Goal: Information Seeking & Learning: Learn about a topic

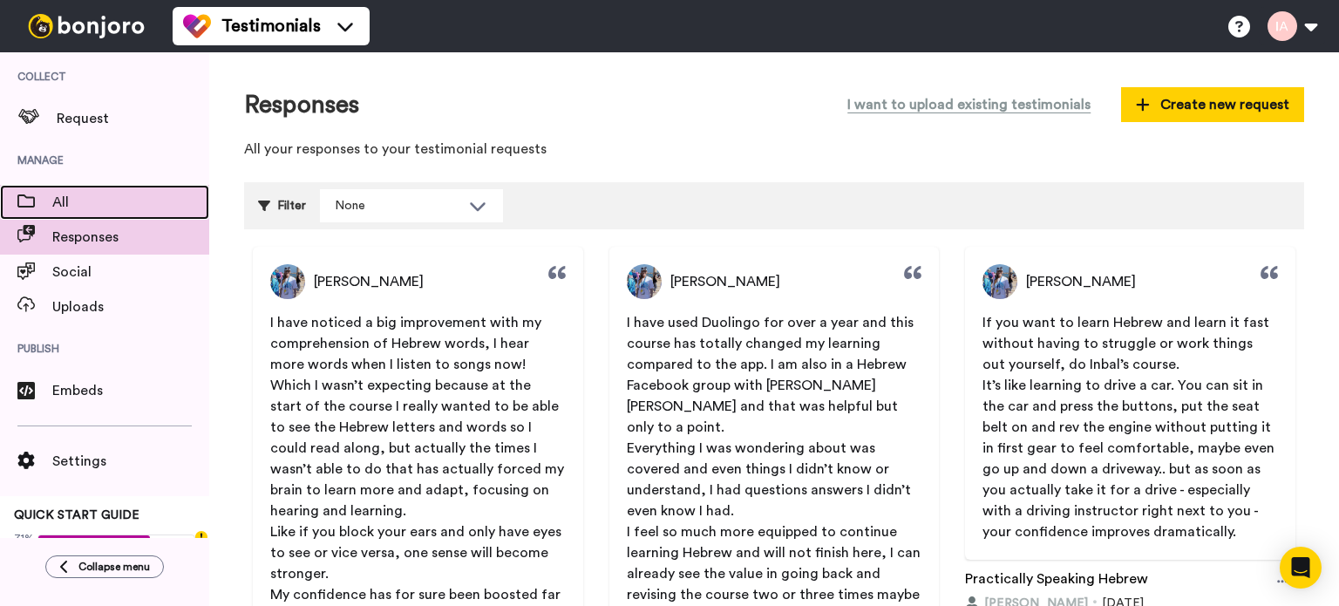
click at [75, 194] on span "All" at bounding box center [130, 202] width 157 height 21
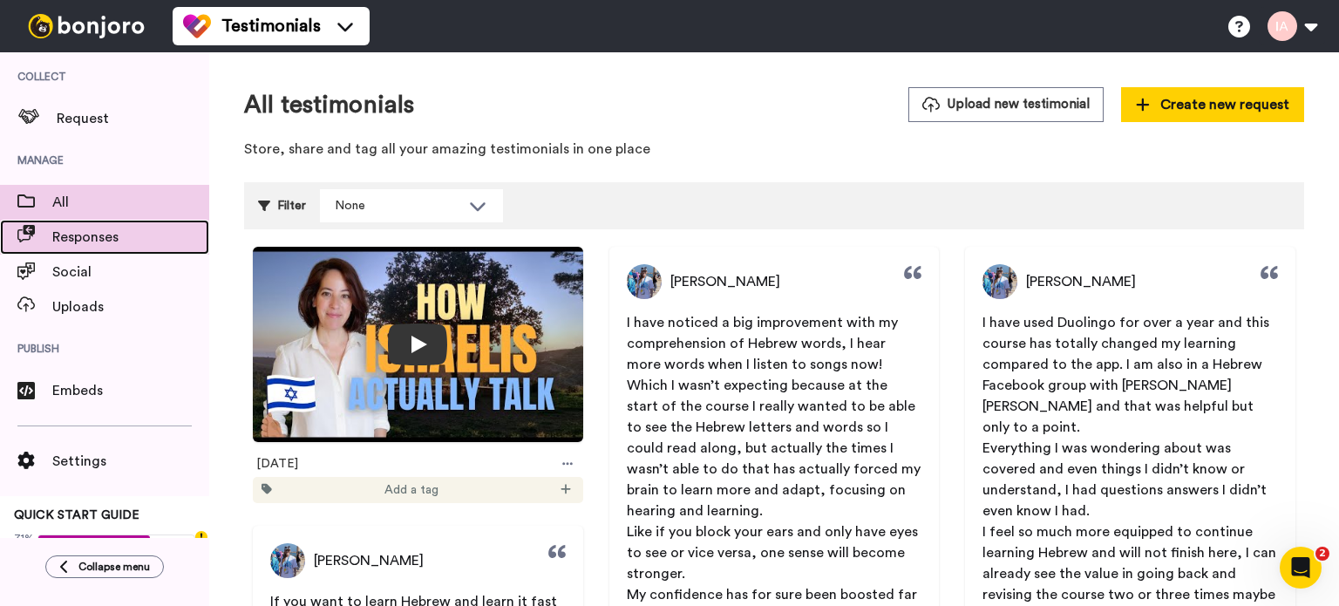
click at [99, 236] on span "Responses" at bounding box center [130, 237] width 157 height 21
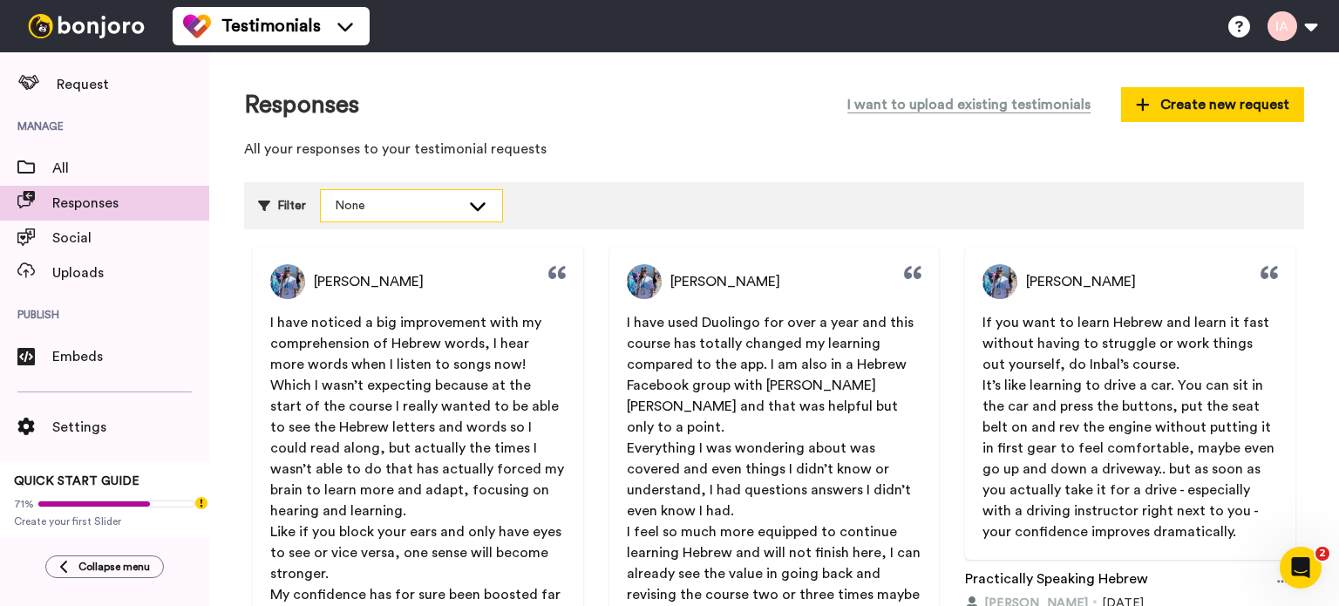
click at [388, 208] on div "None" at bounding box center [398, 205] width 126 height 17
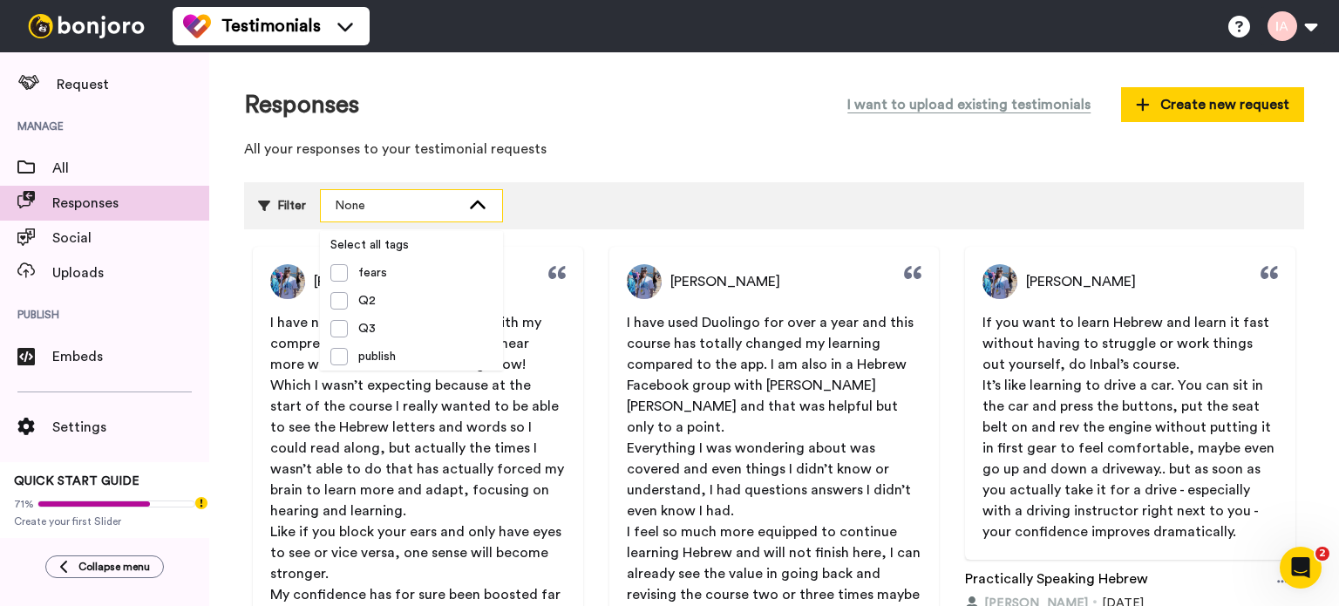
click at [388, 208] on div "None" at bounding box center [398, 205] width 126 height 17
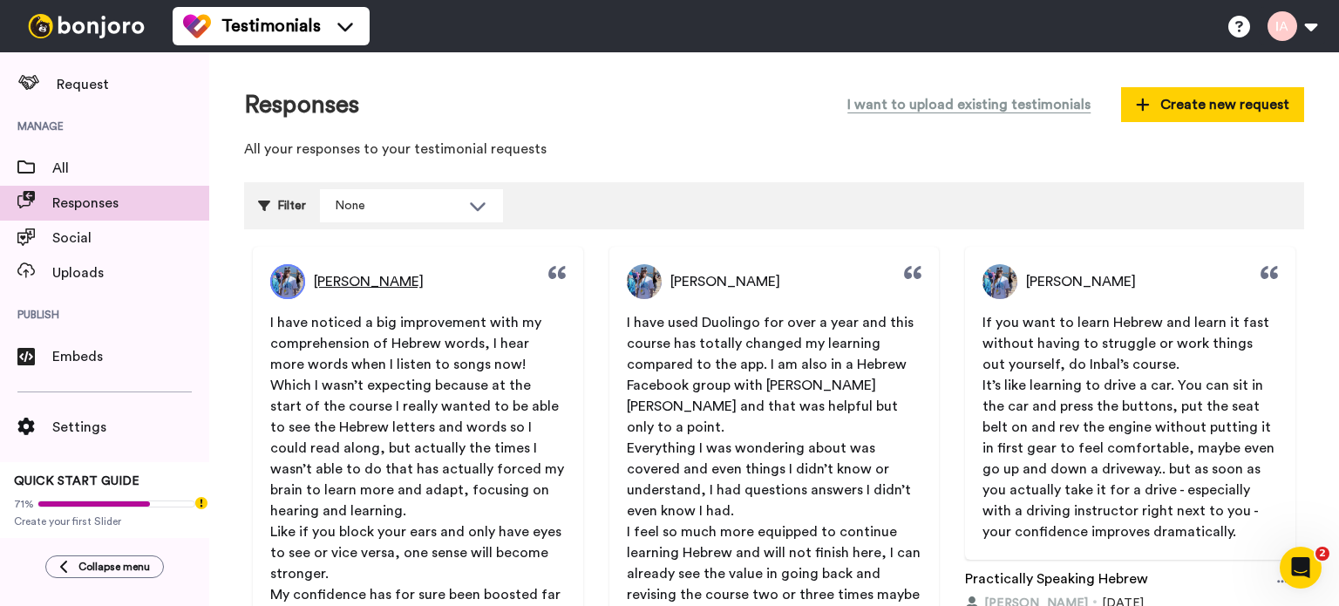
click at [353, 284] on span "[PERSON_NAME]" at bounding box center [369, 281] width 110 height 21
click at [288, 15] on span "Testimonials" at bounding box center [270, 26] width 99 height 24
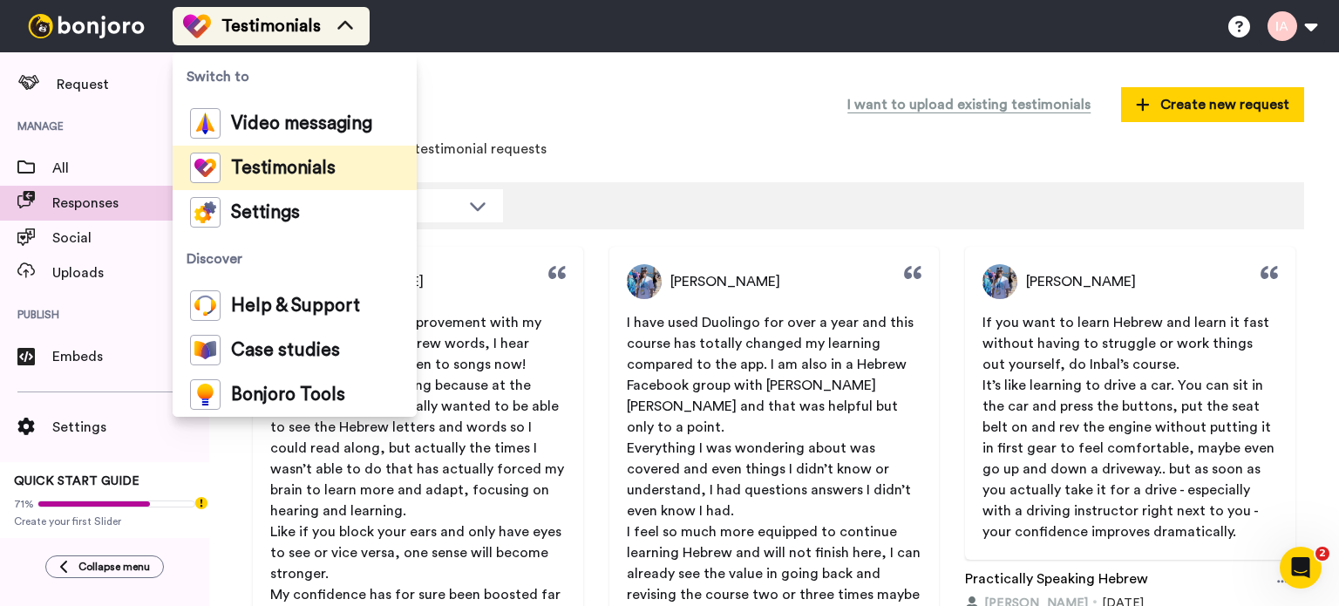
click at [288, 15] on span "Testimonials" at bounding box center [270, 26] width 99 height 24
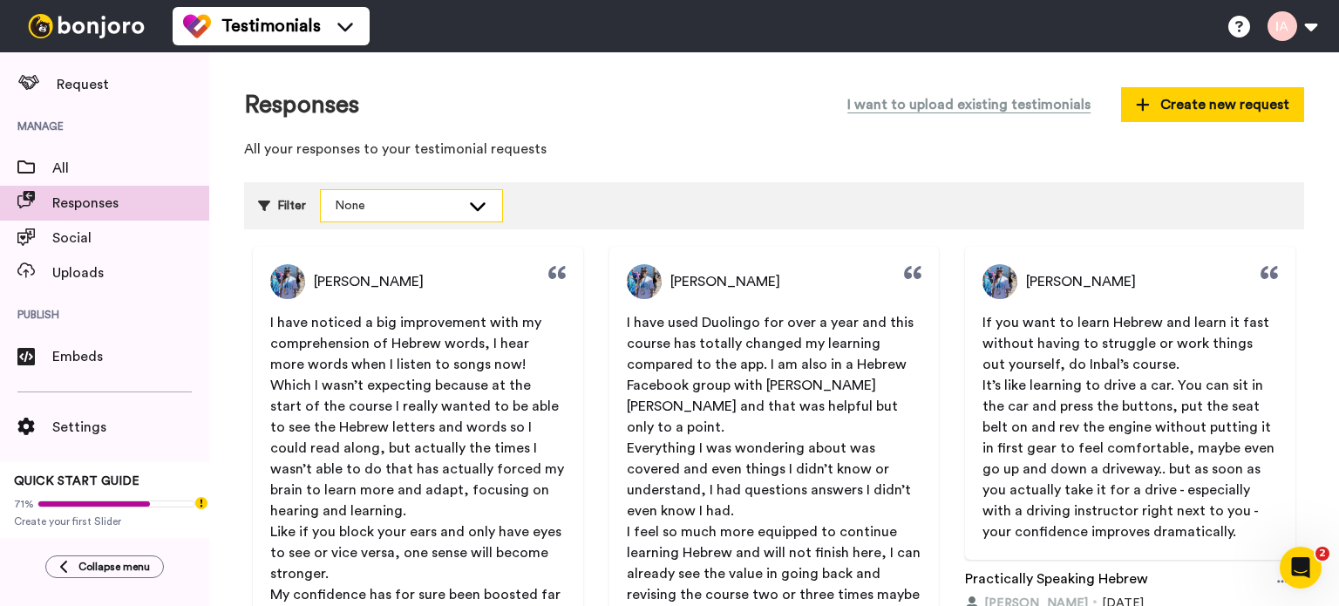
click at [385, 208] on div "None" at bounding box center [398, 205] width 126 height 17
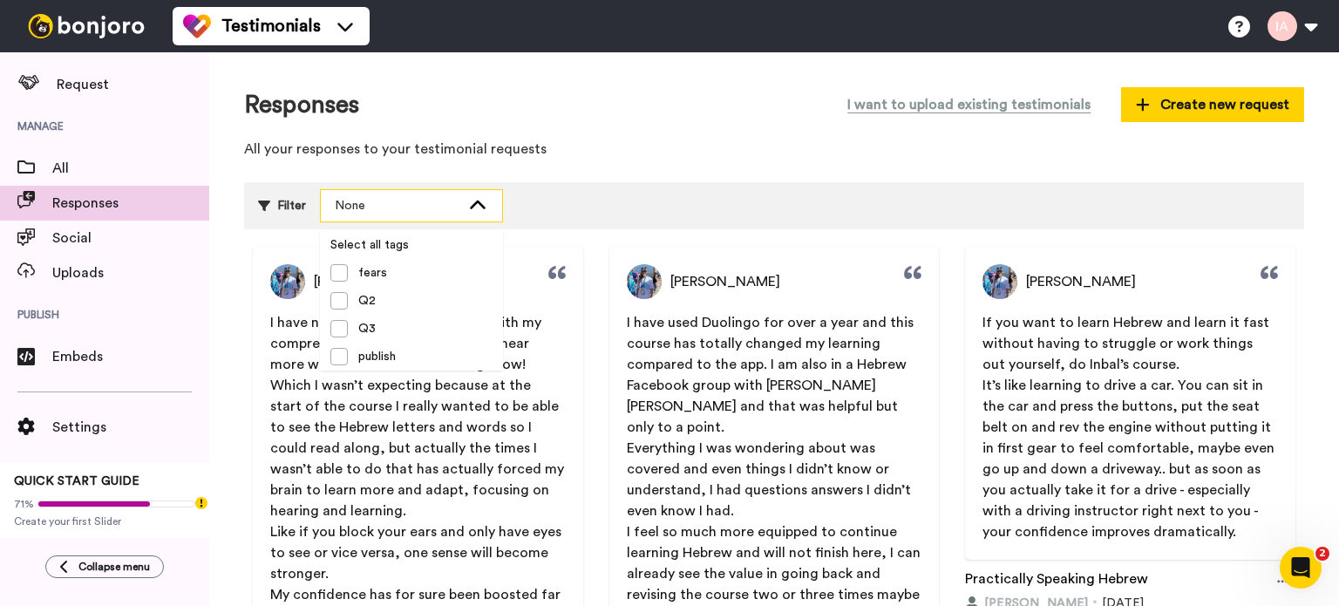
click at [385, 208] on div "None" at bounding box center [398, 205] width 126 height 17
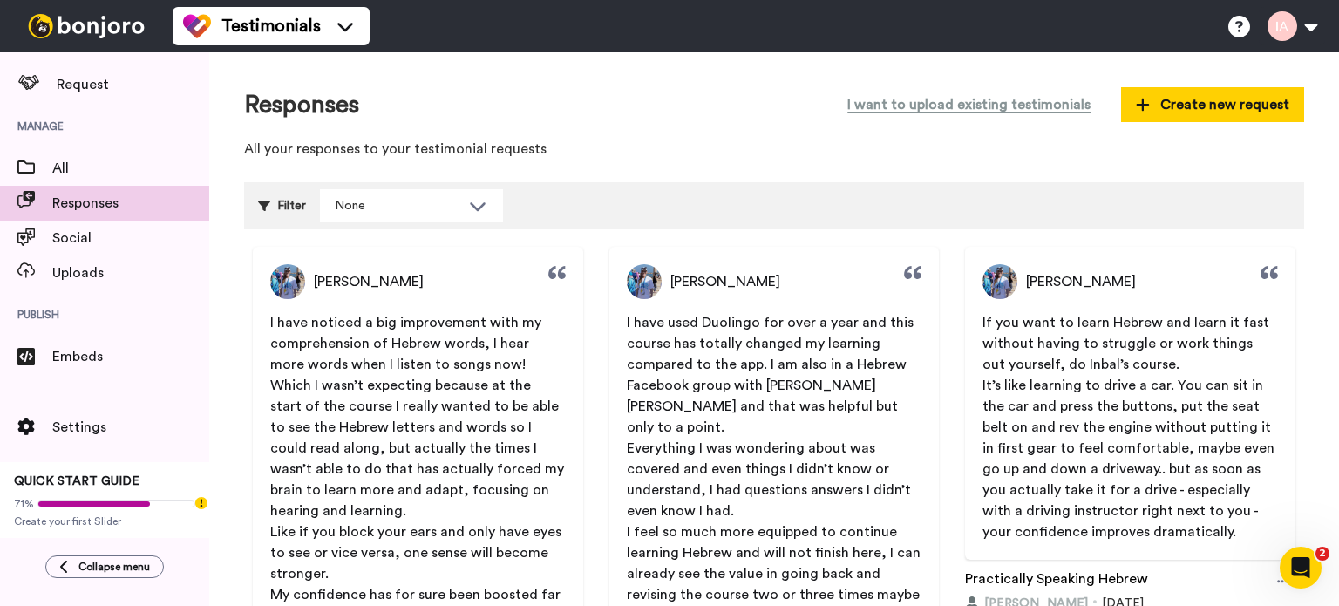
click at [107, 35] on img at bounding box center [86, 26] width 131 height 24
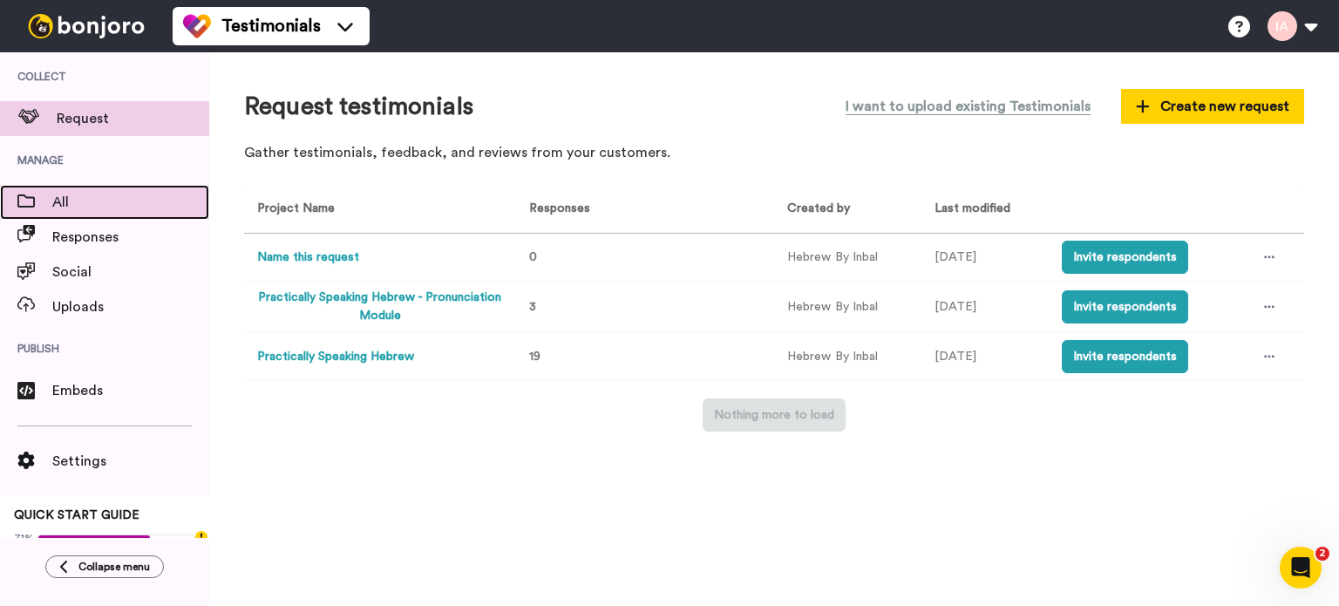
click at [63, 206] on span "All" at bounding box center [130, 202] width 157 height 21
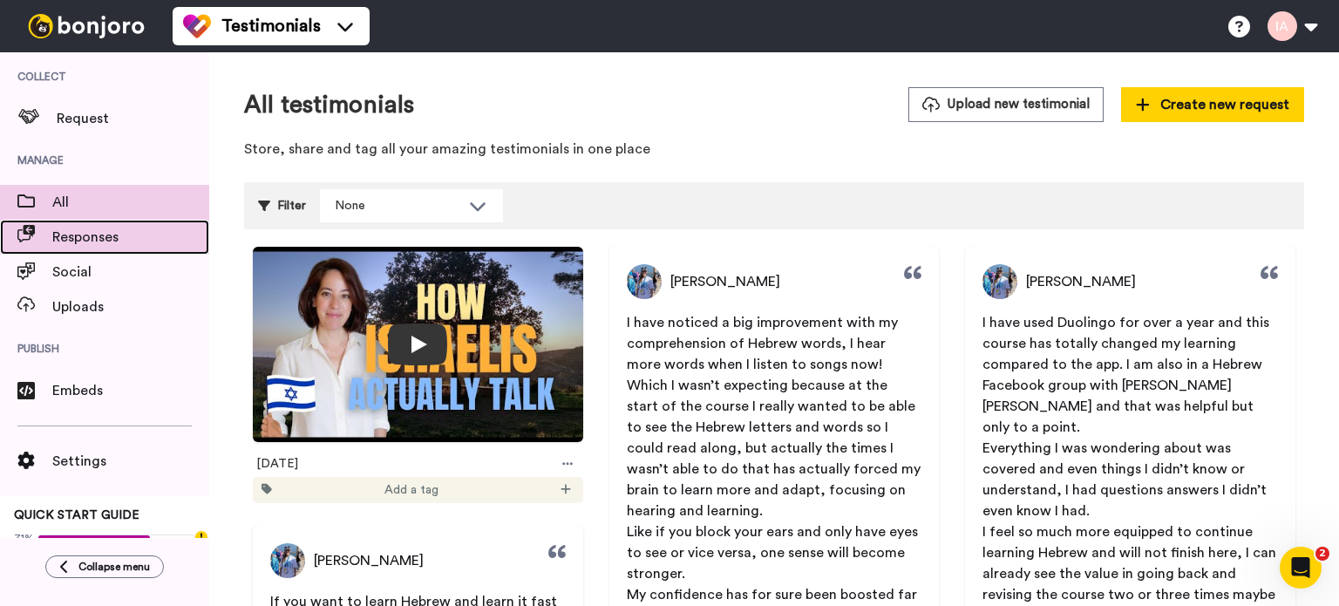
click at [80, 242] on span "Responses" at bounding box center [130, 237] width 157 height 21
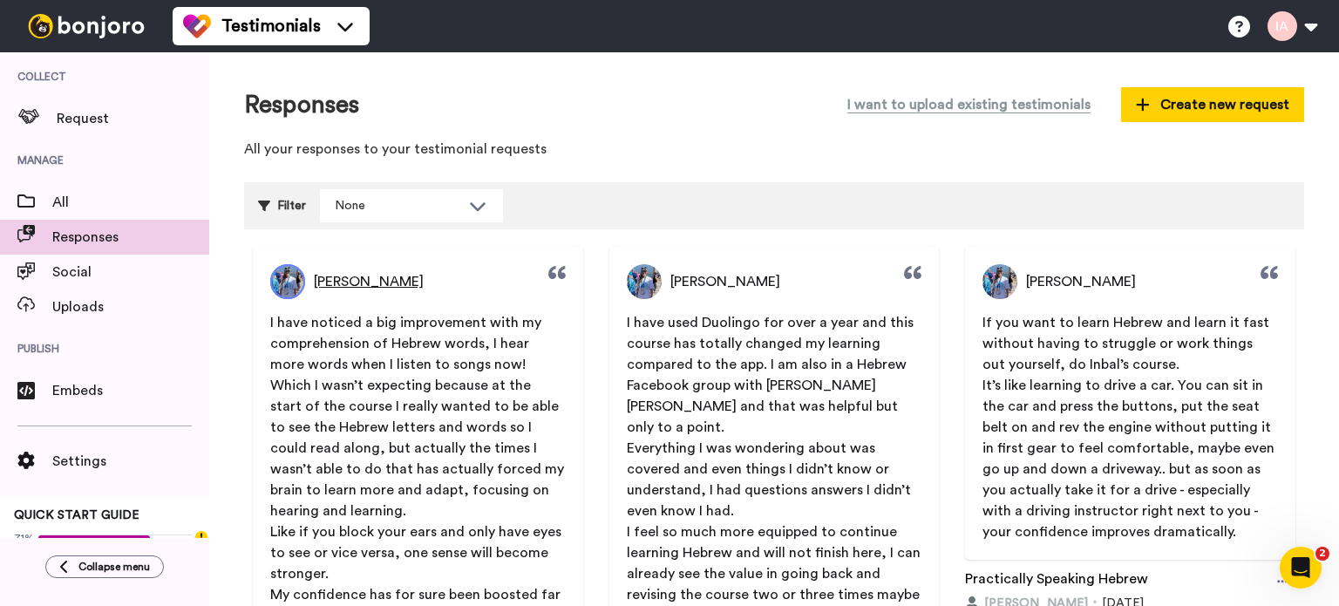
click at [362, 286] on span "[PERSON_NAME]" at bounding box center [369, 281] width 110 height 21
click at [341, 285] on span "[PERSON_NAME]" at bounding box center [369, 281] width 110 height 21
click at [269, 281] on div "[PERSON_NAME]" at bounding box center [418, 281] width 330 height 35
click at [287, 279] on img at bounding box center [287, 281] width 35 height 35
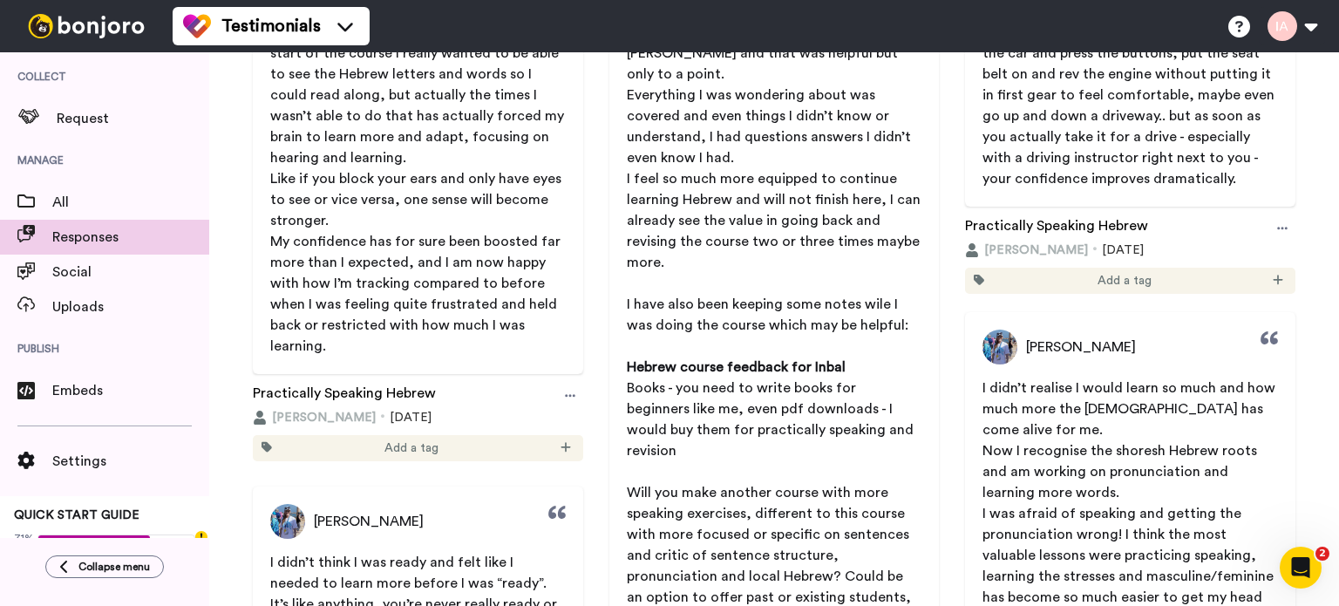
scroll to position [262, 0]
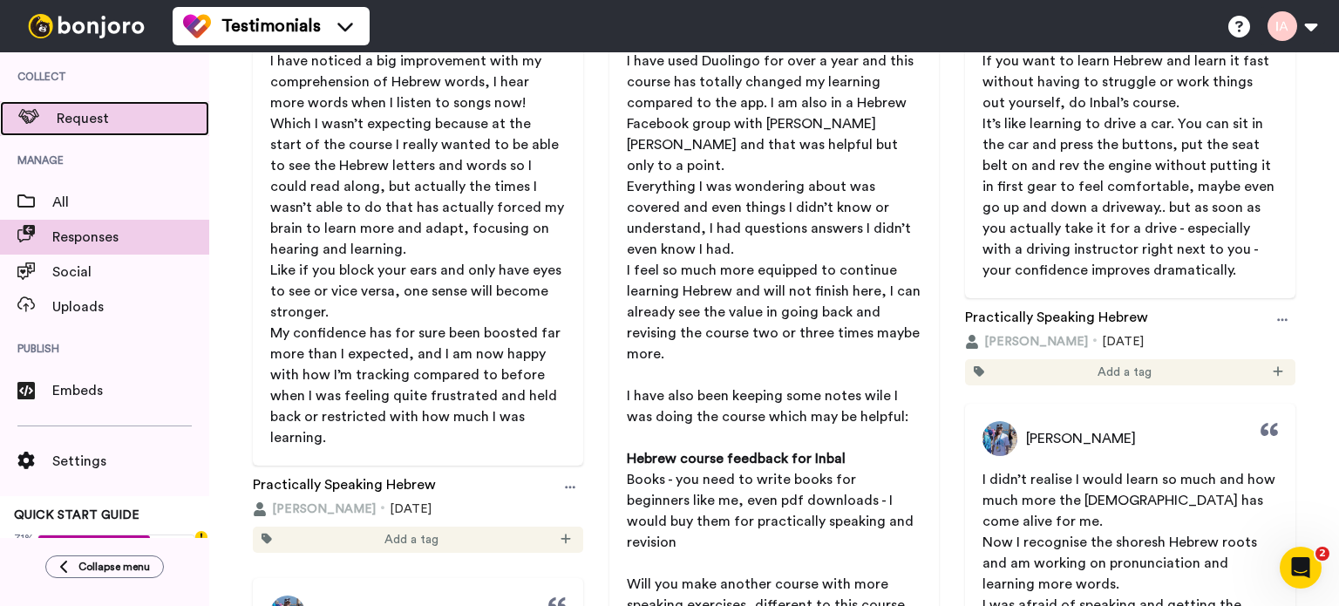
click at [99, 112] on span "Request" at bounding box center [133, 118] width 153 height 21
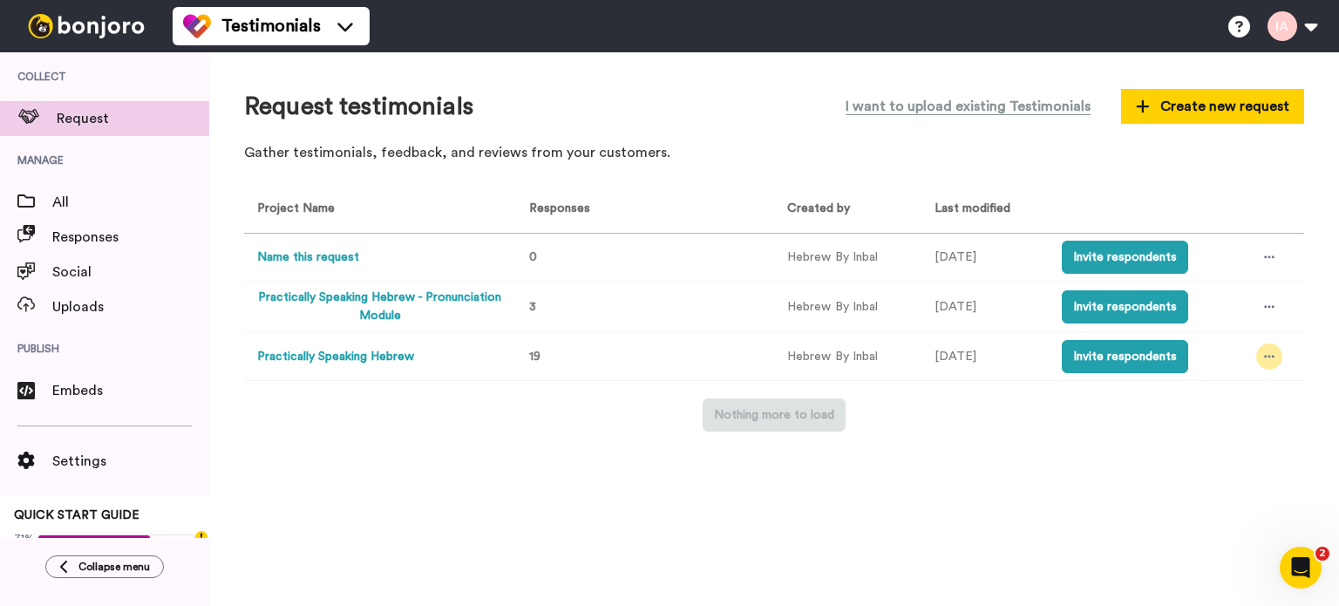
click at [1276, 351] on div at bounding box center [1269, 357] width 26 height 26
click at [368, 356] on button "Practically Speaking Hebrew" at bounding box center [335, 357] width 157 height 18
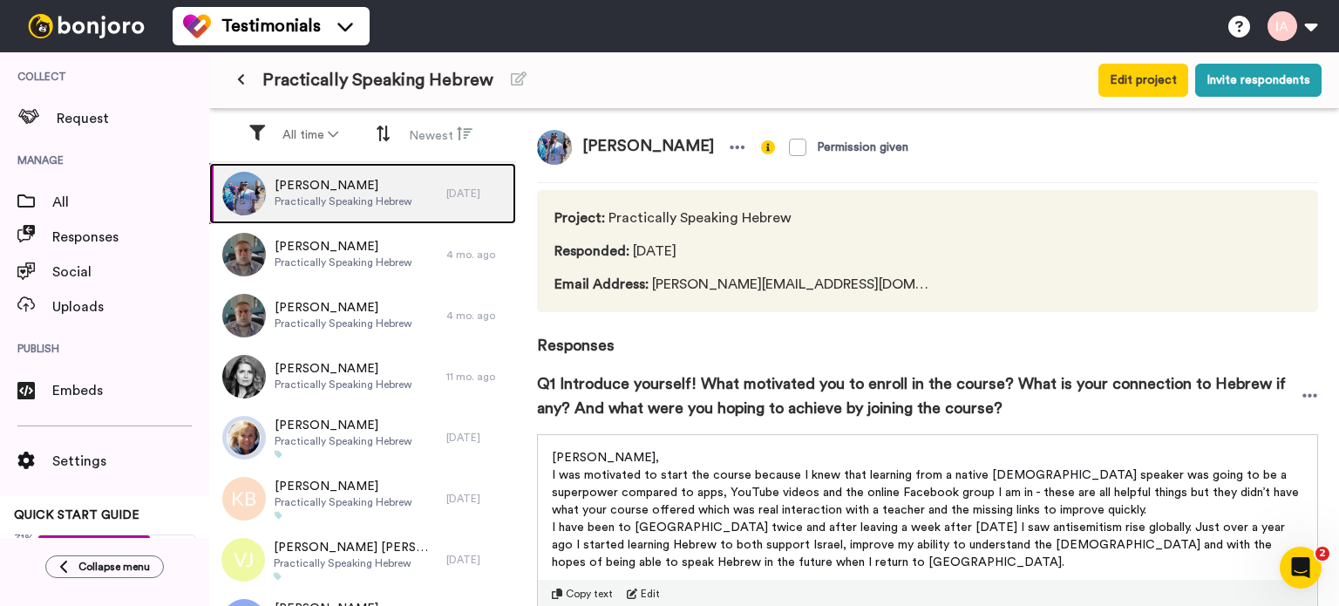
click at [321, 192] on span "[PERSON_NAME]" at bounding box center [344, 185] width 138 height 17
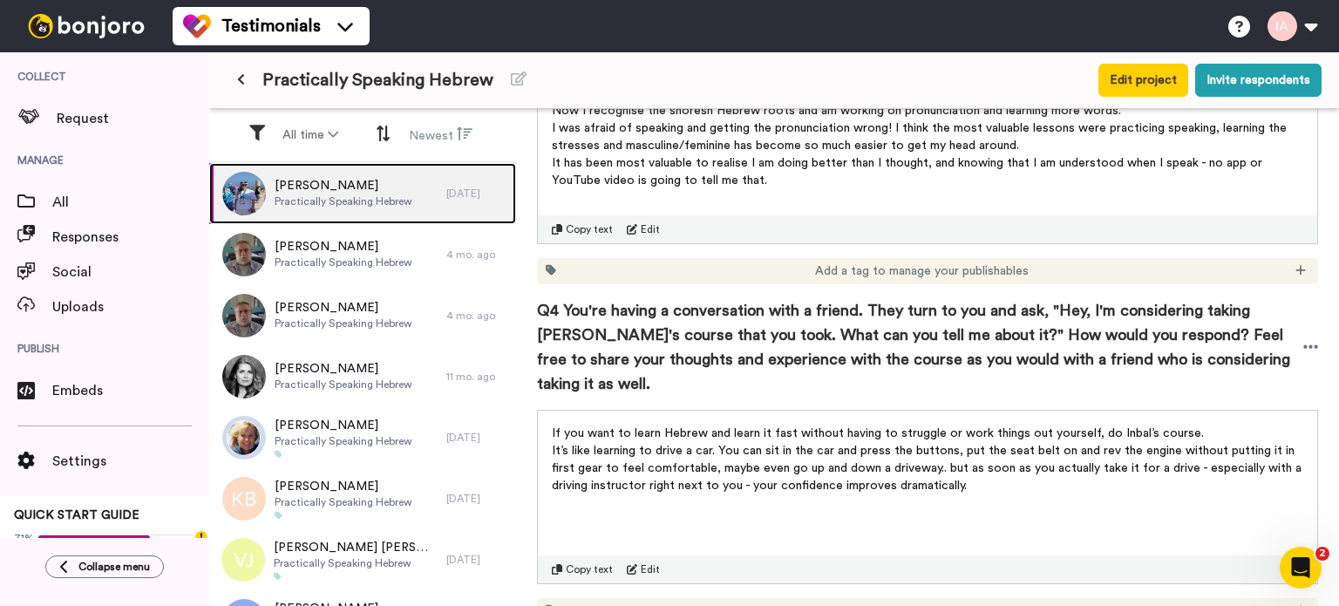
scroll to position [959, 0]
